Goal: Information Seeking & Learning: Understand process/instructions

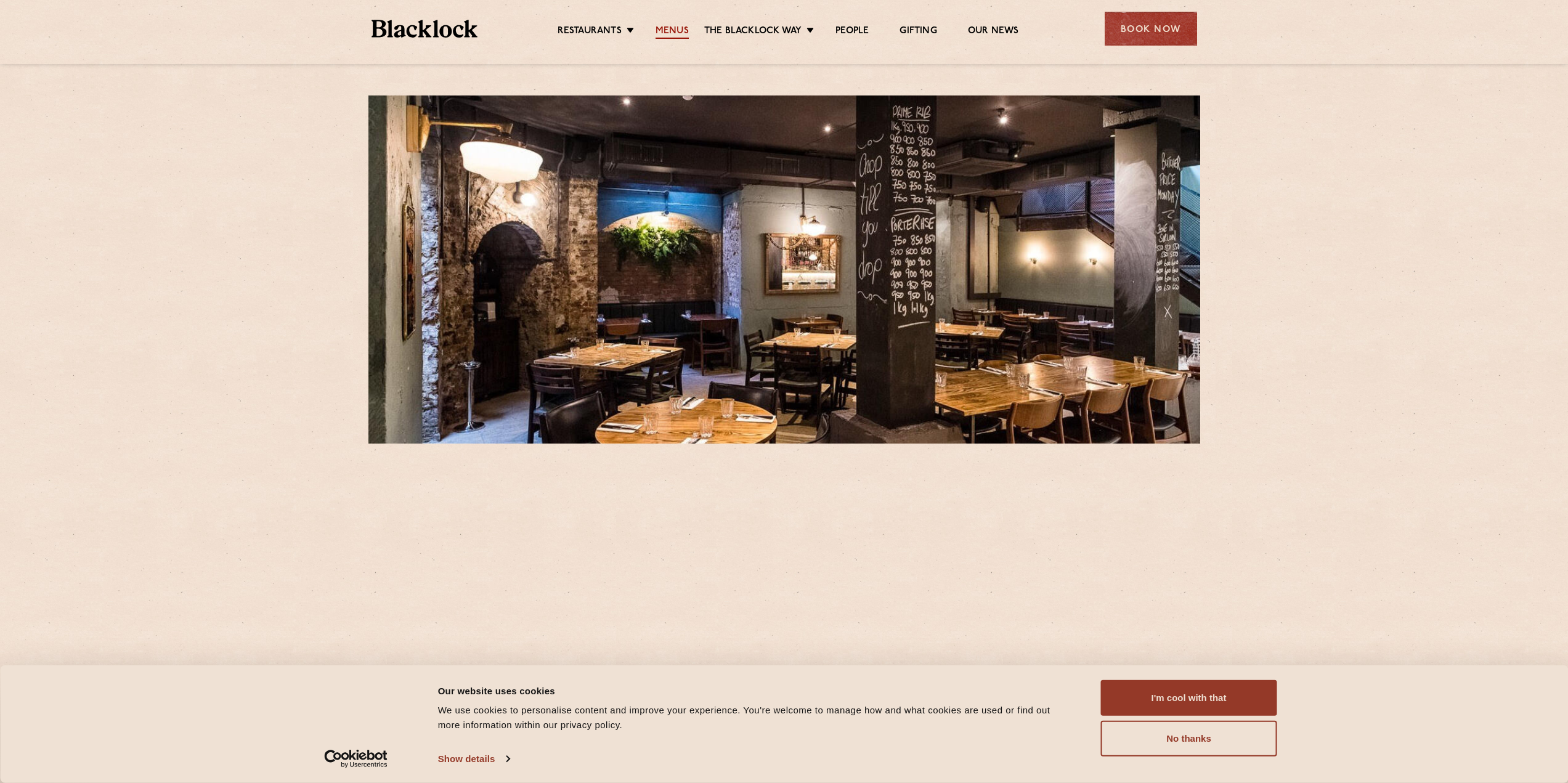
click at [672, 31] on link "Menus" at bounding box center [672, 32] width 33 height 14
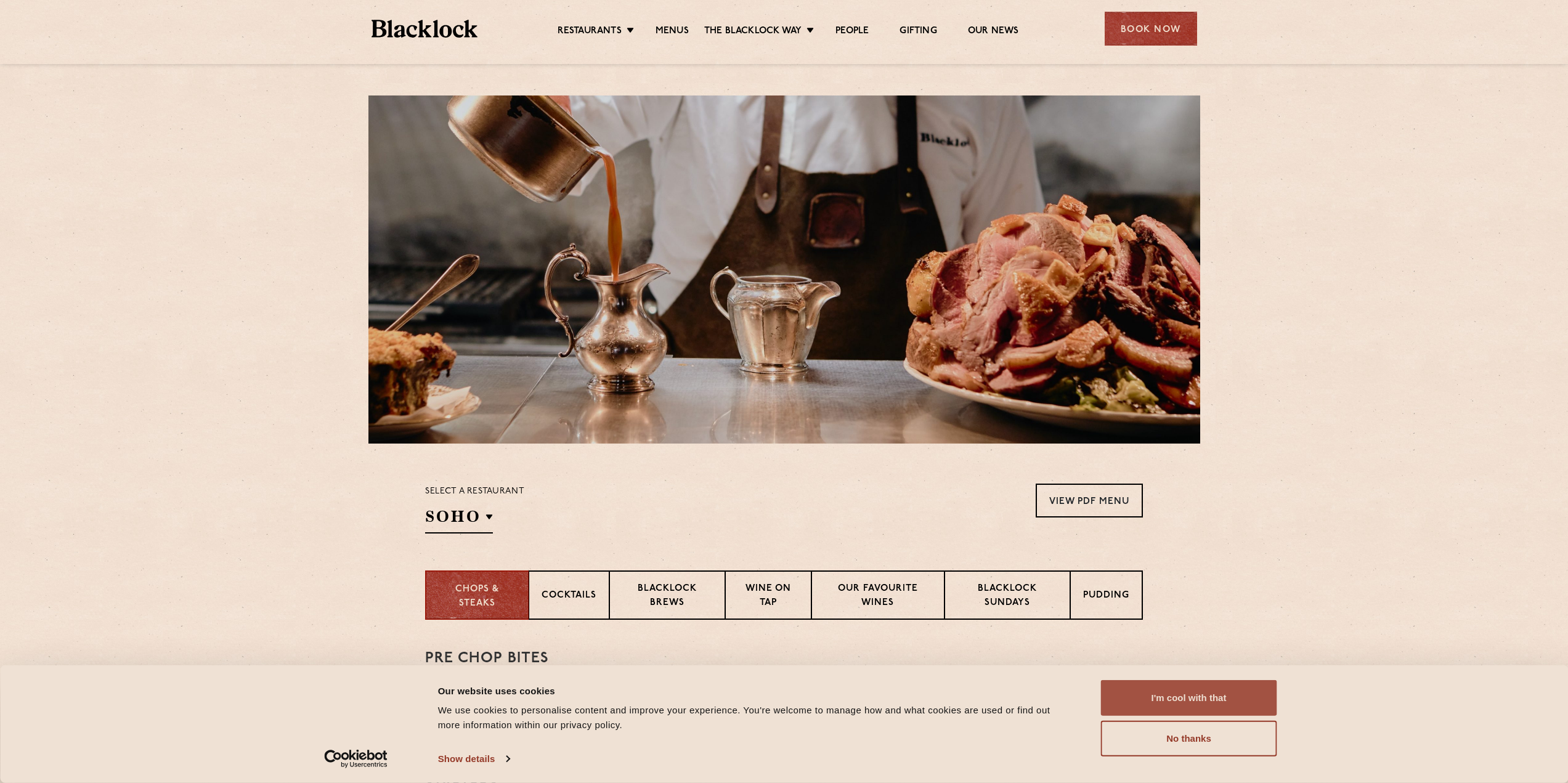
click at [1234, 702] on button "I'm cool with that" at bounding box center [1189, 697] width 176 height 36
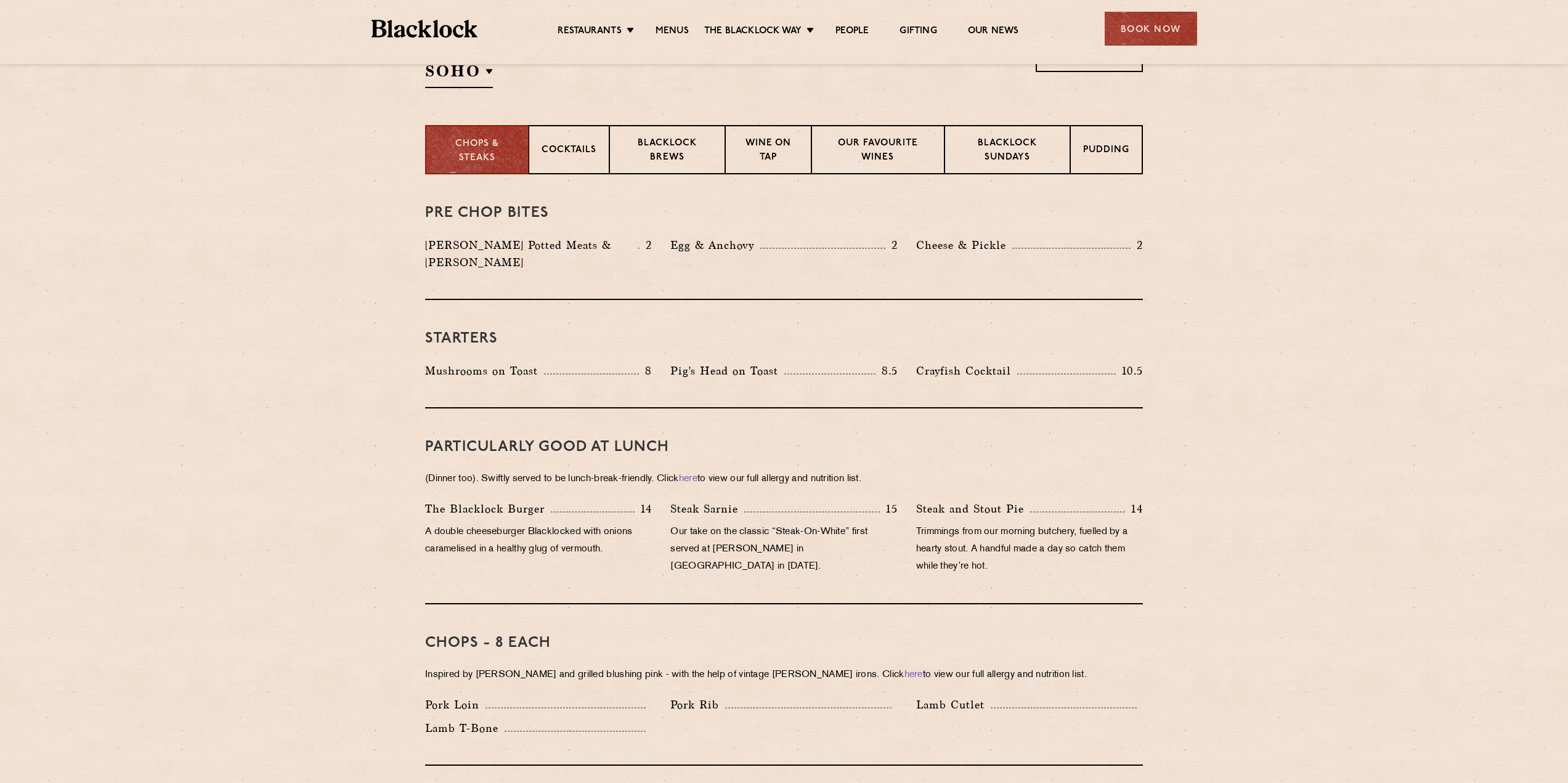
scroll to position [446, 0]
click at [696, 474] on link "here" at bounding box center [688, 479] width 18 height 9
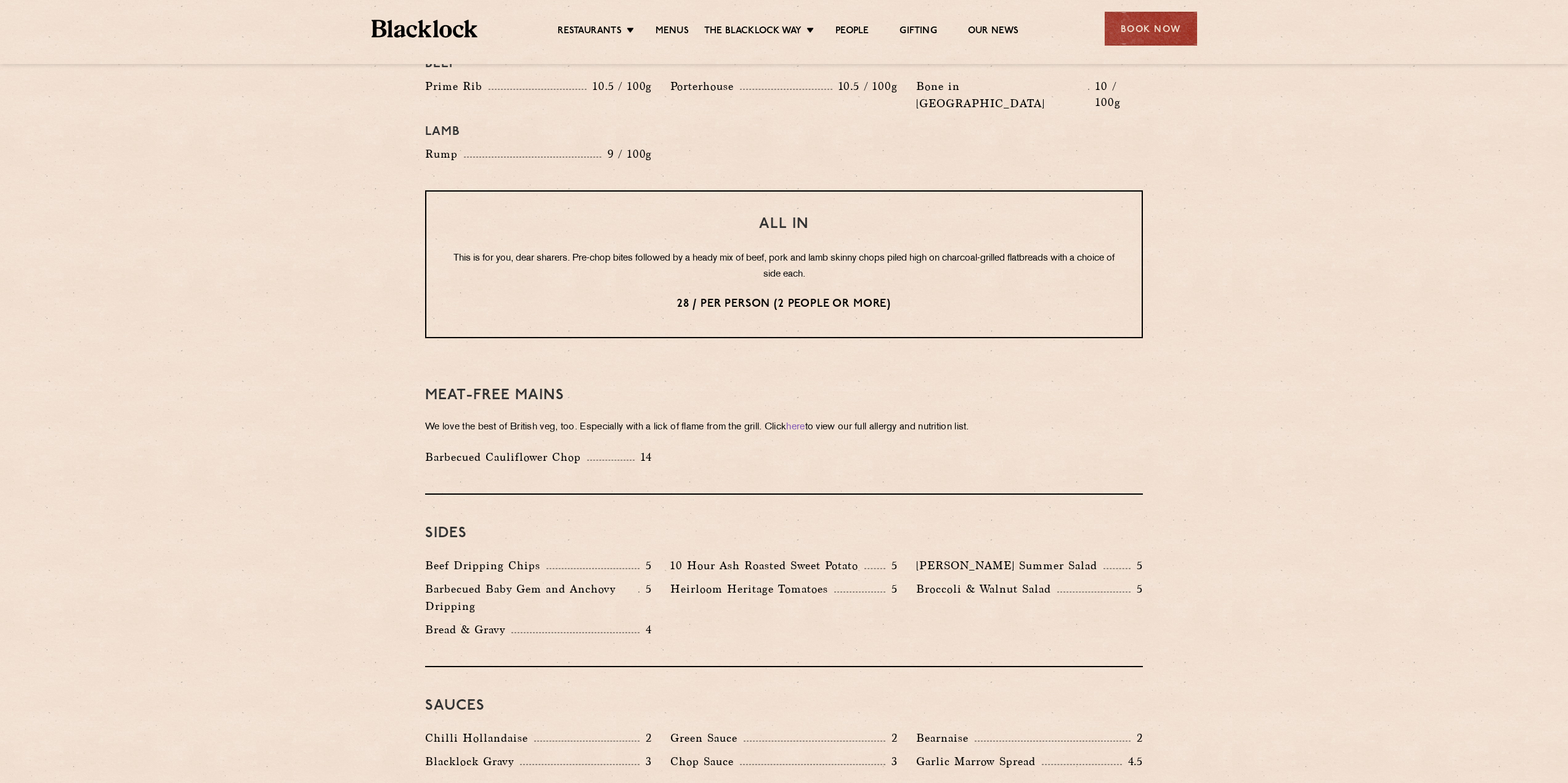
scroll to position [1461, 0]
